Goal: Task Accomplishment & Management: Complete application form

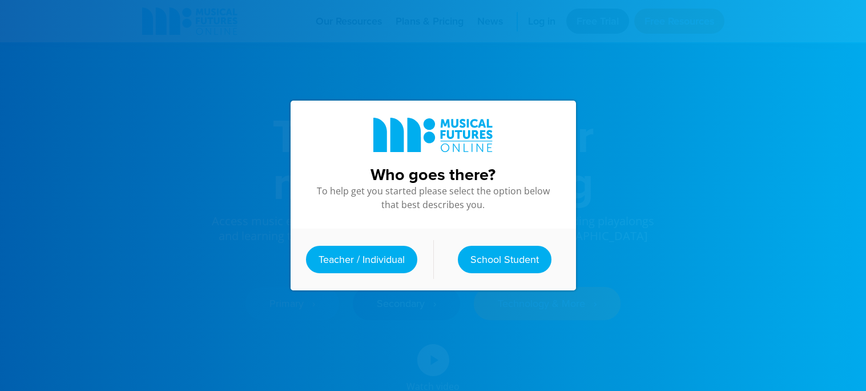
click at [618, 22] on link "Free Trial" at bounding box center [597, 21] width 63 height 25
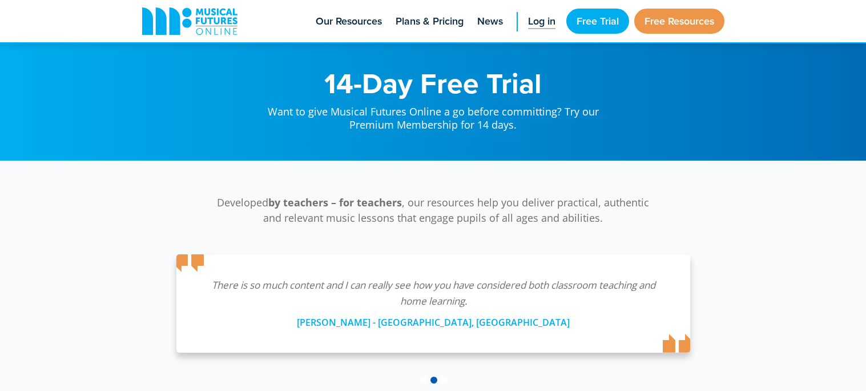
click at [549, 18] on span "Log in" at bounding box center [541, 21] width 27 height 15
